Goal: Transaction & Acquisition: Book appointment/travel/reservation

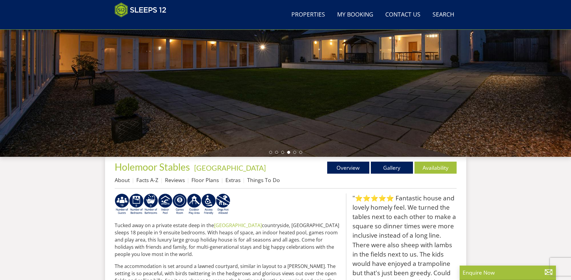
scroll to position [105, 0]
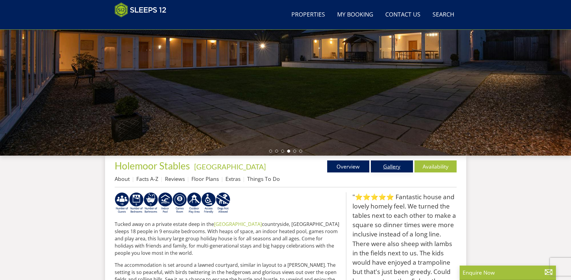
click at [387, 165] on link "Gallery" at bounding box center [392, 167] width 42 height 12
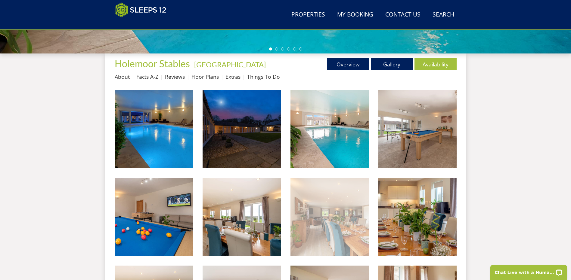
scroll to position [251, 0]
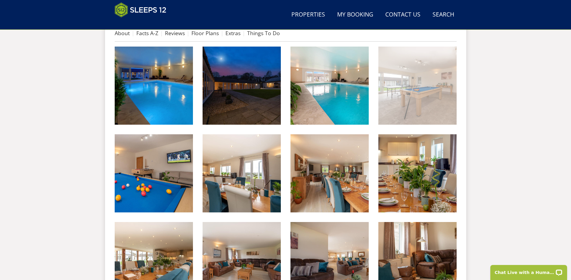
click at [415, 87] on img at bounding box center [417, 86] width 78 height 78
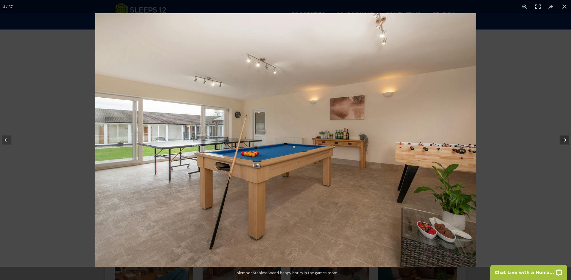
click at [562, 141] on button at bounding box center [560, 140] width 21 height 30
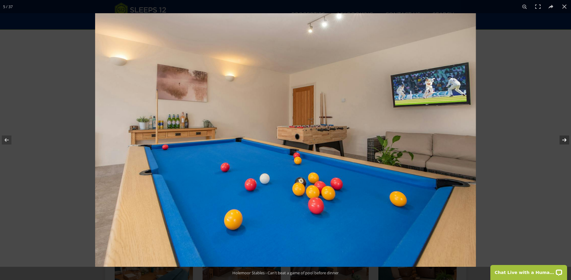
click at [553, 143] on button at bounding box center [560, 140] width 21 height 30
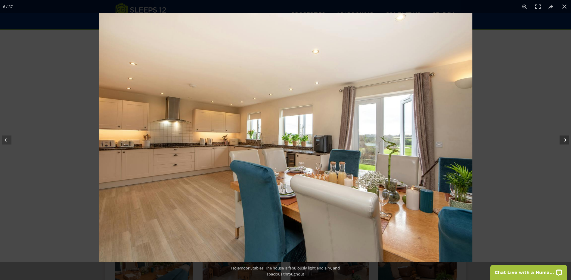
click at [553, 143] on button at bounding box center [560, 140] width 21 height 30
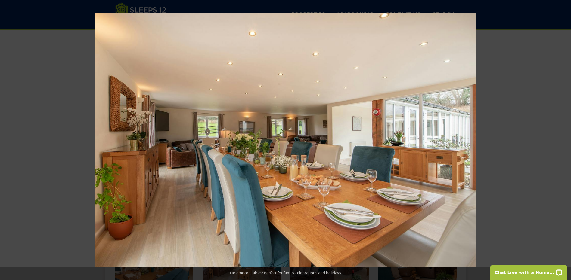
click at [553, 143] on button at bounding box center [560, 140] width 21 height 30
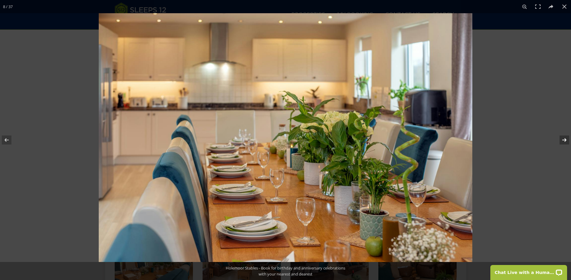
click at [564, 139] on button at bounding box center [560, 140] width 21 height 30
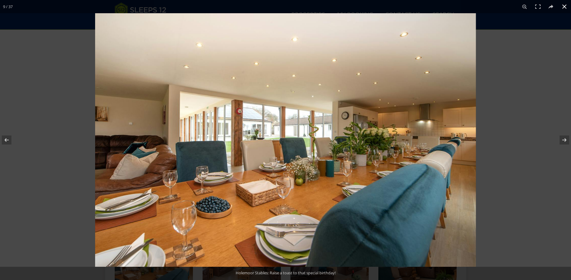
click at [501, 53] on div at bounding box center [380, 153] width 571 height 280
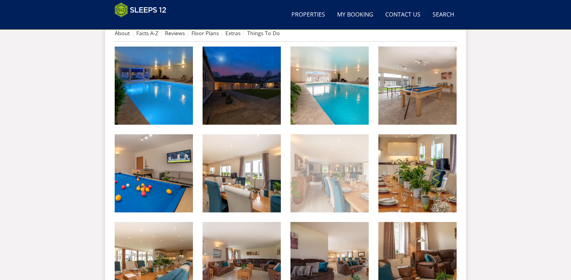
click at [330, 181] on img at bounding box center [329, 173] width 78 height 78
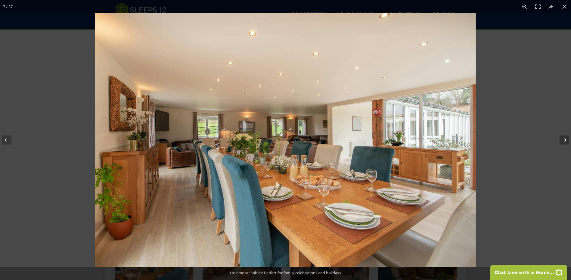
click at [564, 137] on button at bounding box center [560, 140] width 21 height 30
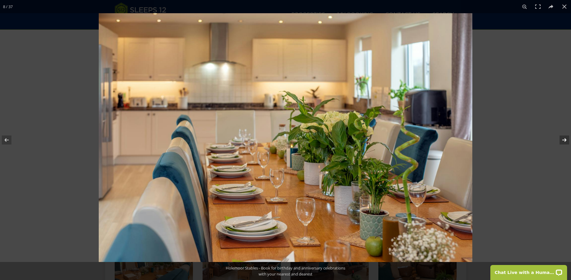
click at [564, 137] on button at bounding box center [560, 140] width 21 height 30
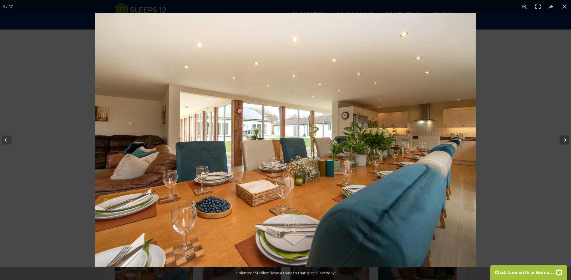
click at [564, 137] on button at bounding box center [560, 140] width 21 height 30
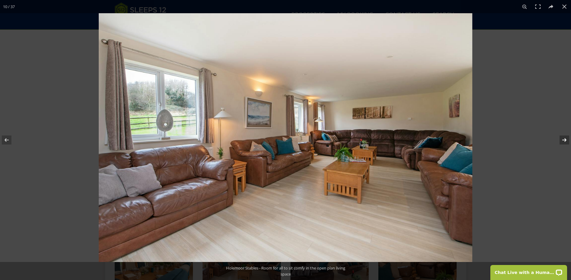
click at [564, 137] on button at bounding box center [560, 140] width 21 height 30
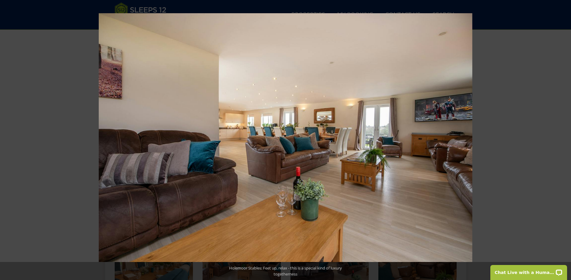
click at [564, 137] on button at bounding box center [560, 140] width 21 height 30
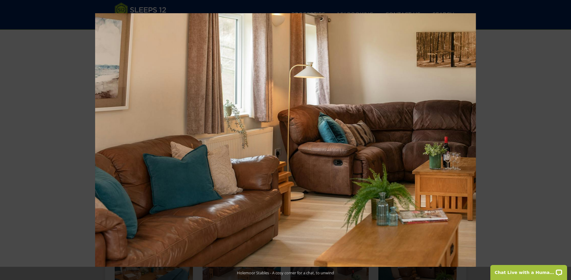
click at [564, 137] on button at bounding box center [560, 140] width 21 height 30
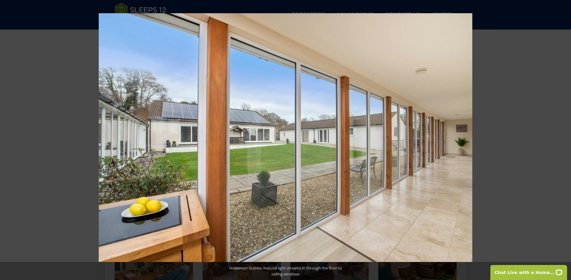
click at [564, 137] on button at bounding box center [560, 140] width 21 height 30
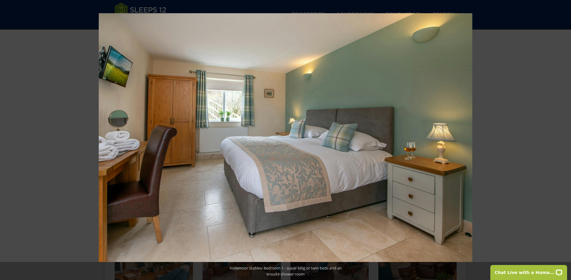
click at [564, 137] on button at bounding box center [560, 140] width 21 height 30
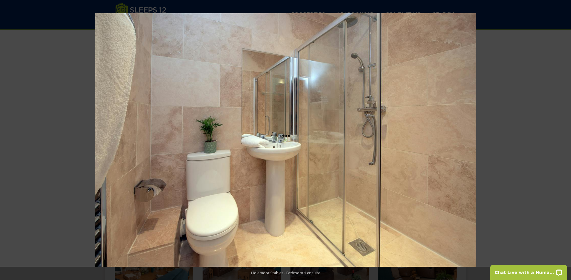
click at [564, 137] on button at bounding box center [560, 140] width 21 height 30
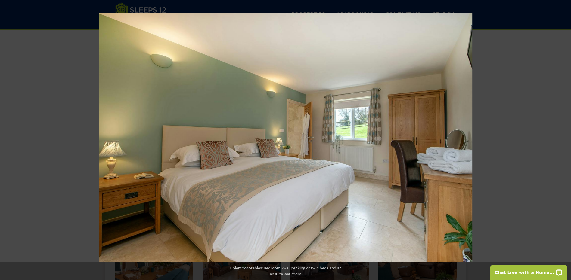
click at [564, 137] on button at bounding box center [560, 140] width 21 height 30
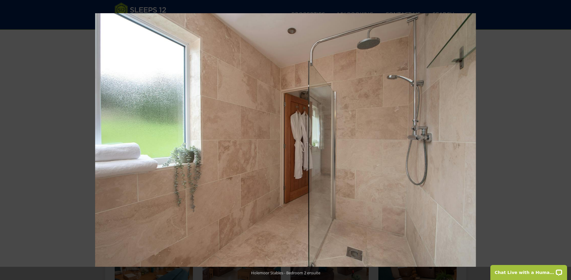
click at [564, 137] on button at bounding box center [560, 140] width 21 height 30
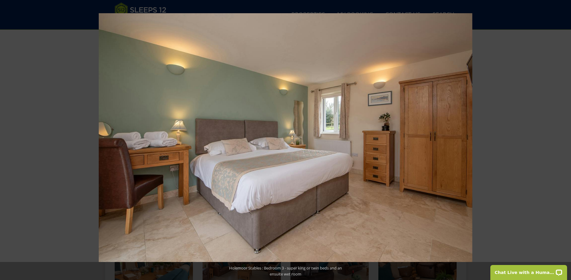
click at [564, 137] on button at bounding box center [560, 140] width 21 height 30
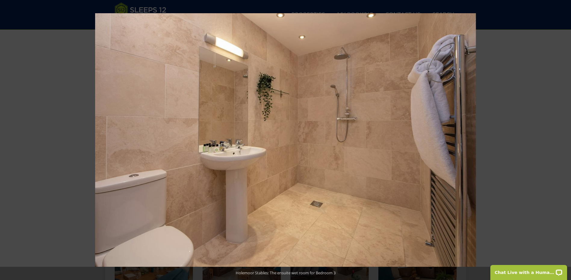
click at [564, 137] on button at bounding box center [560, 140] width 21 height 30
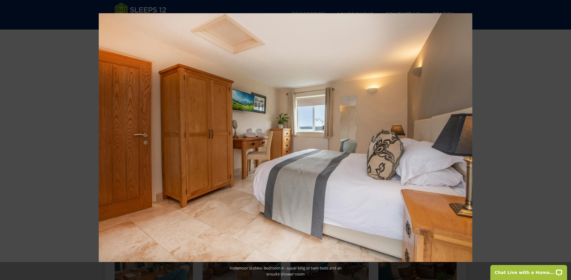
click at [564, 137] on button at bounding box center [560, 140] width 21 height 30
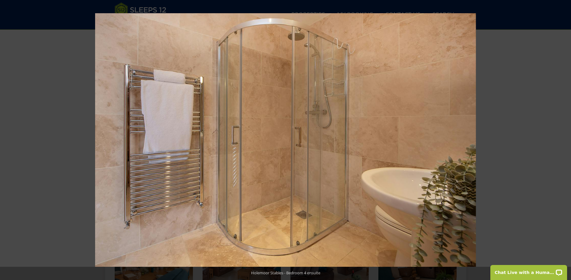
click at [564, 137] on button at bounding box center [560, 140] width 21 height 30
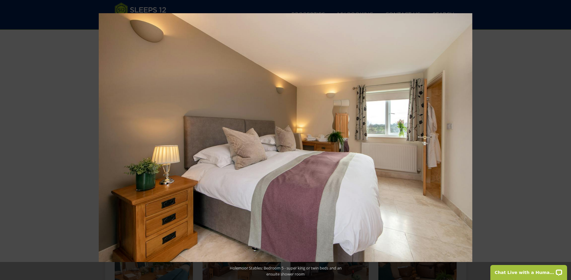
click at [564, 137] on button at bounding box center [560, 140] width 21 height 30
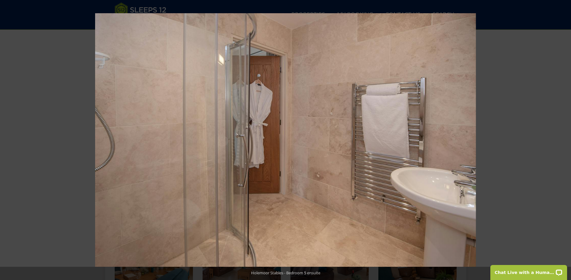
click at [564, 137] on button at bounding box center [560, 140] width 21 height 30
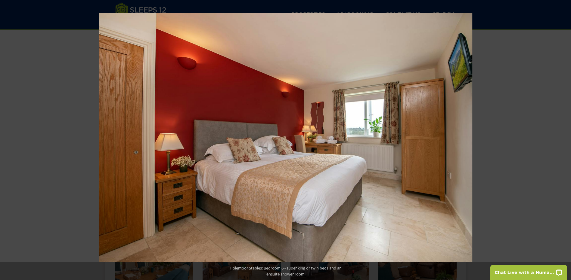
click at [564, 137] on button at bounding box center [560, 140] width 21 height 30
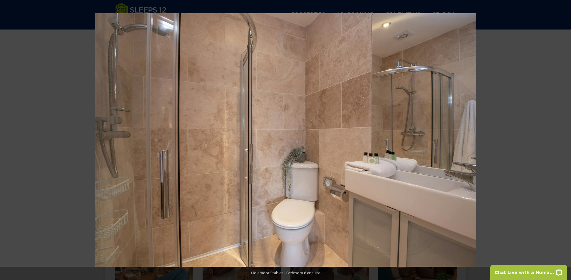
click at [564, 137] on button at bounding box center [560, 140] width 21 height 30
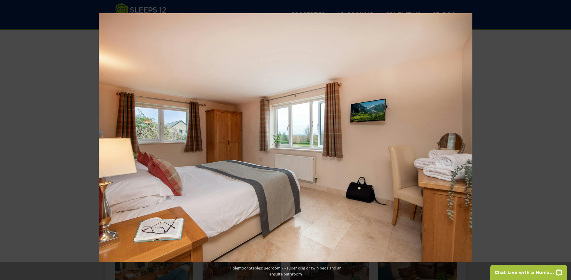
click at [564, 137] on button at bounding box center [560, 140] width 21 height 30
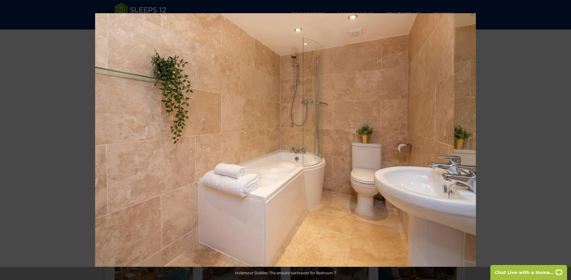
click at [564, 137] on button at bounding box center [560, 140] width 21 height 30
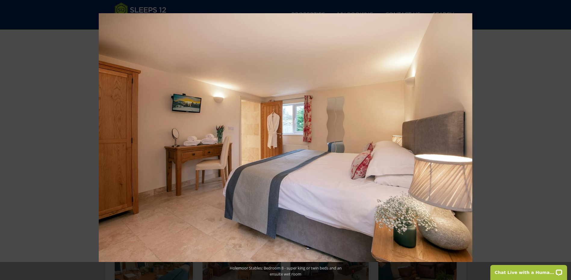
click at [564, 137] on button at bounding box center [560, 140] width 21 height 30
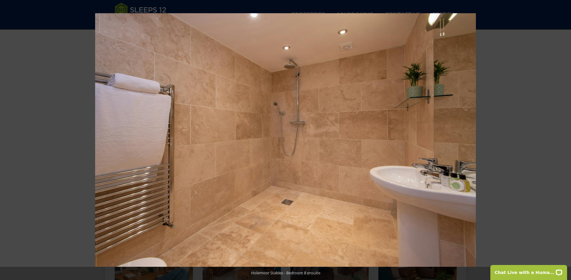
click at [564, 137] on button at bounding box center [560, 140] width 21 height 30
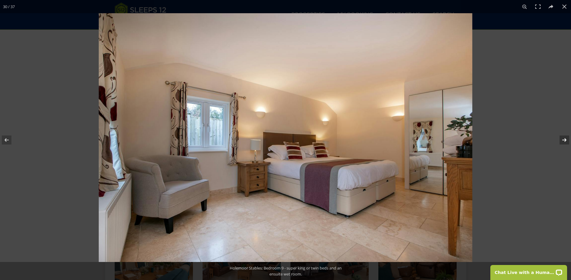
click at [564, 138] on button at bounding box center [560, 140] width 21 height 30
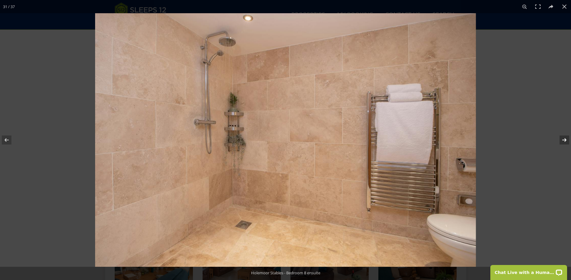
click at [564, 138] on button at bounding box center [560, 140] width 21 height 30
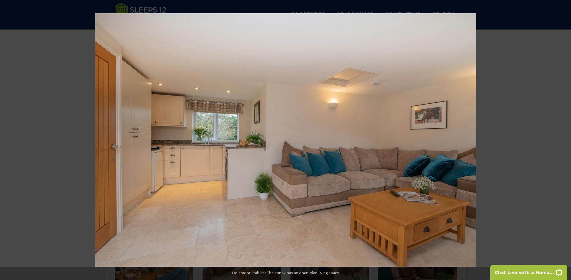
click at [564, 138] on button at bounding box center [560, 140] width 21 height 30
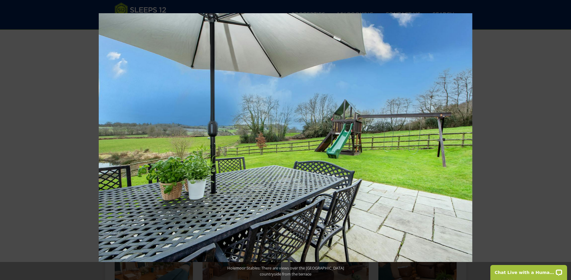
click at [564, 138] on button at bounding box center [560, 140] width 21 height 30
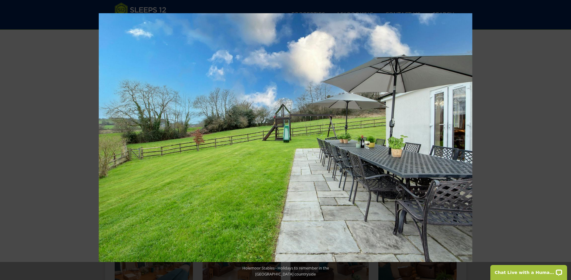
click at [564, 138] on button at bounding box center [560, 140] width 21 height 30
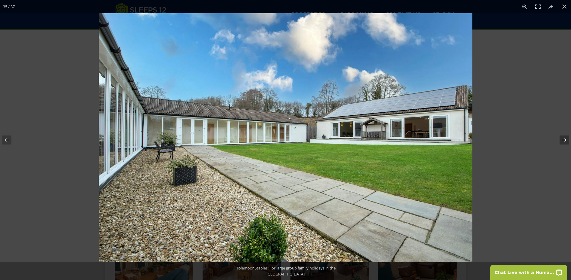
click at [564, 138] on button at bounding box center [560, 140] width 21 height 30
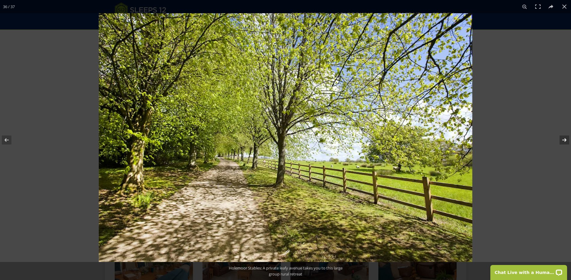
click at [564, 138] on button at bounding box center [560, 140] width 21 height 30
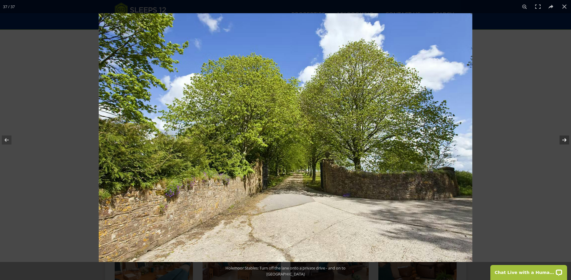
click at [564, 138] on button at bounding box center [560, 140] width 21 height 30
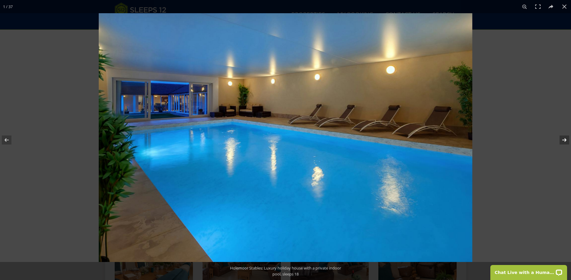
click at [564, 138] on button at bounding box center [560, 140] width 21 height 30
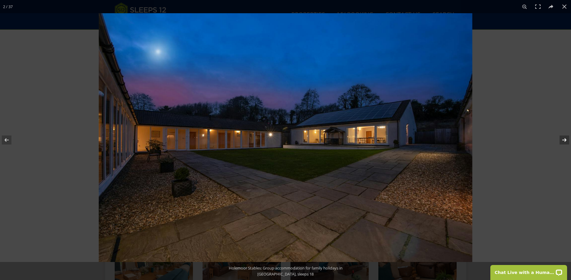
click at [562, 139] on button at bounding box center [560, 140] width 21 height 30
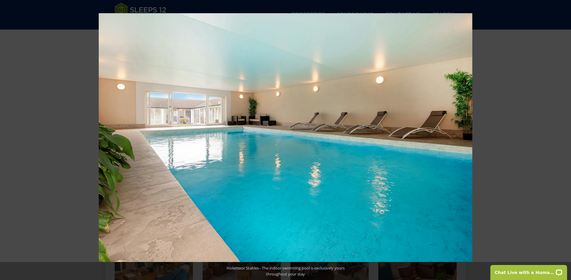
click at [562, 139] on button at bounding box center [560, 140] width 21 height 30
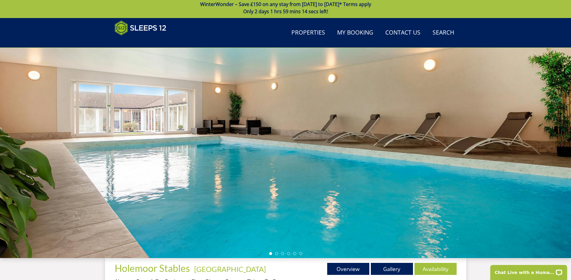
scroll to position [0, 0]
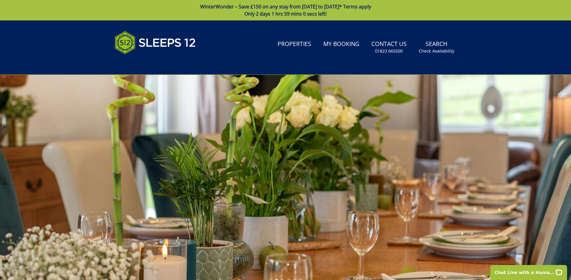
click at [276, 6] on link "WinterWonder – Save £150 on any stay from [DATE] to [DATE]* Terms apply Only 2 …" at bounding box center [285, 10] width 571 height 20
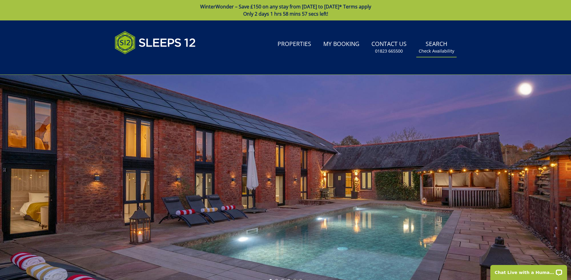
click at [438, 46] on link "Search Check Availability" at bounding box center [436, 48] width 40 height 20
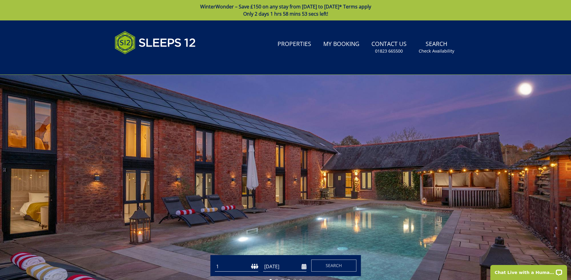
click at [242, 267] on select "1 2 3 4 5 6 7 8 9 10 11 12 13 14 15 16 17 18 19 20 21 22 23 24 25 26 27 28 29 3…" at bounding box center [236, 267] width 43 height 10
select select "8"
click at [215, 262] on select "1 2 3 4 5 6 7 8 9 10 11 12 13 14 15 16 17 18 19 20 21 22 23 24 25 26 27 28 29 3…" at bounding box center [236, 267] width 43 height 10
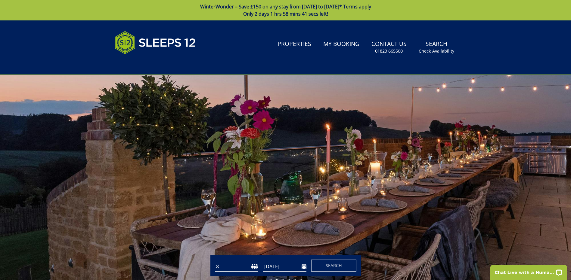
click at [302, 265] on input "[DATE]" at bounding box center [284, 267] width 43 height 10
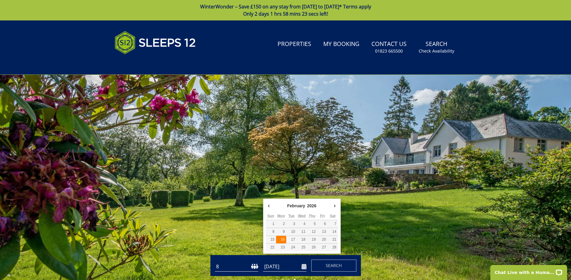
type input "[DATE]"
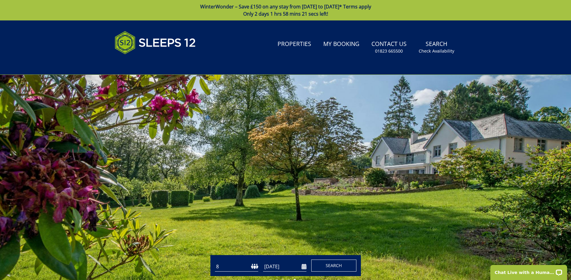
click at [335, 264] on span "Search" at bounding box center [334, 266] width 16 height 6
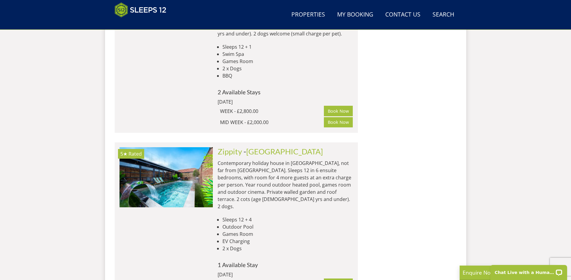
scroll to position [1487, 0]
